Goal: Transaction & Acquisition: Purchase product/service

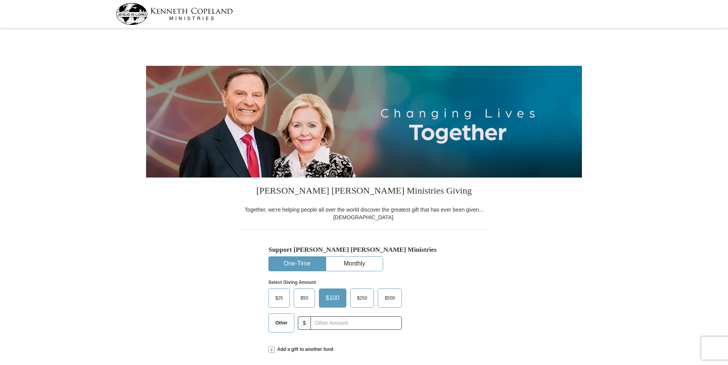
select select "VA"
click at [289, 262] on button "One-Time" at bounding box center [297, 263] width 57 height 14
click at [283, 321] on span "Other" at bounding box center [281, 322] width 20 height 11
click at [0, 0] on input "Other" at bounding box center [0, 0] width 0 height 0
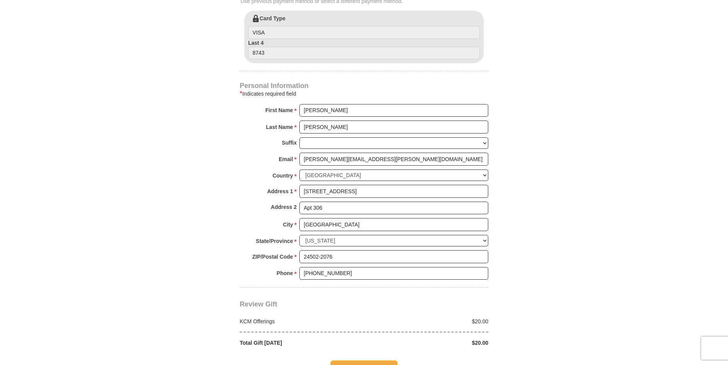
scroll to position [459, 0]
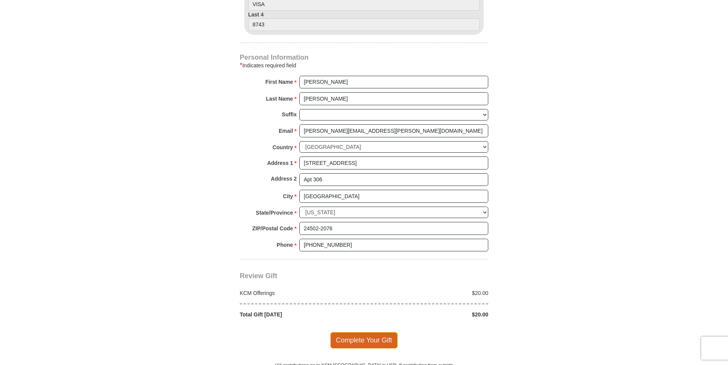
type input "20.00"
click at [368, 338] on span "Complete Your Gift" at bounding box center [364, 340] width 68 height 16
